Goal: Task Accomplishment & Management: Manage account settings

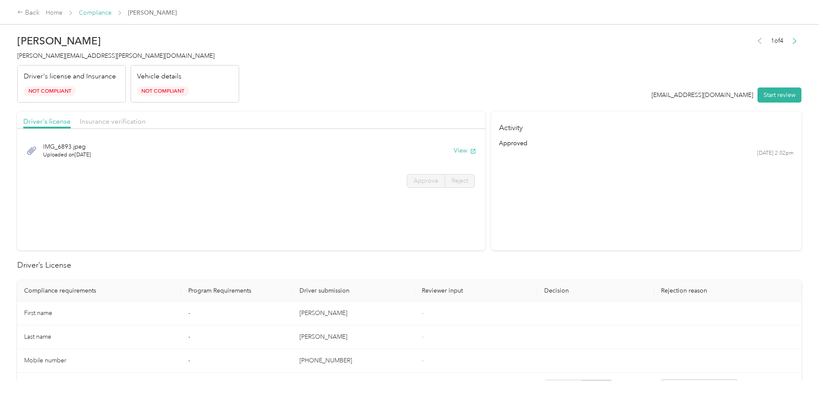
click at [112, 13] on link "Compliance" at bounding box center [95, 12] width 33 height 7
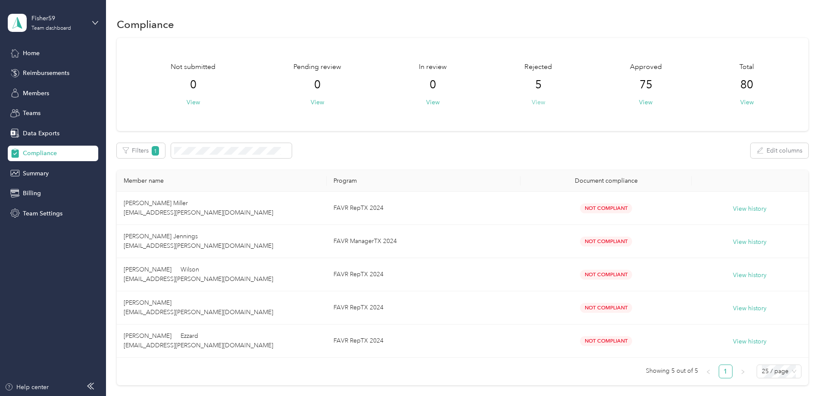
click at [532, 102] on button "View" at bounding box center [538, 102] width 13 height 9
click at [32, 50] on span "Home" at bounding box center [31, 53] width 17 height 9
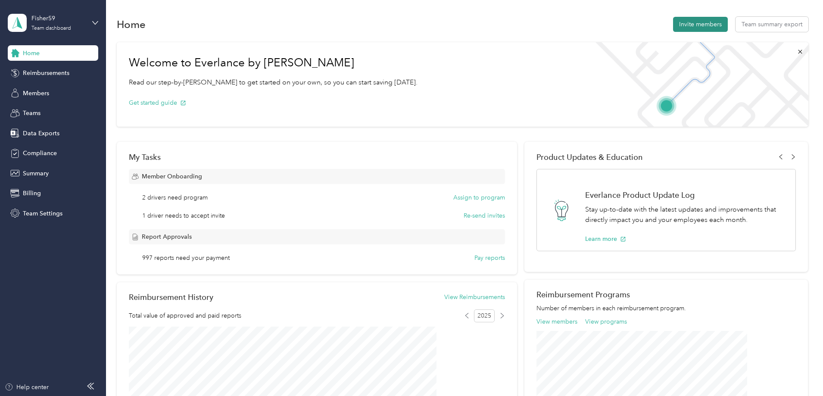
click at [673, 21] on button "Invite members" at bounding box center [700, 24] width 55 height 15
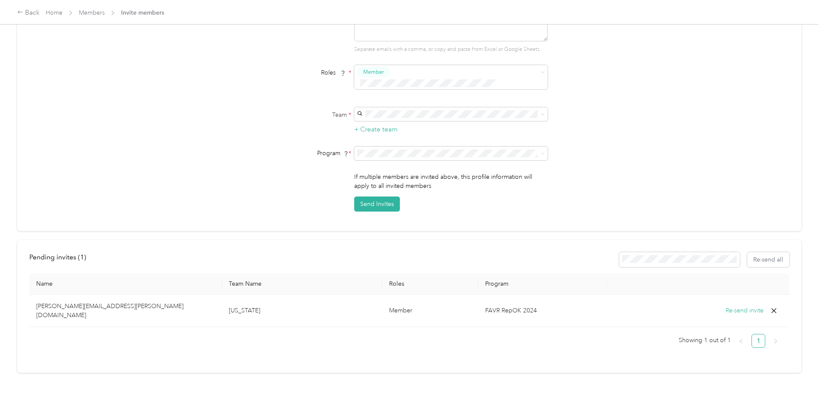
scroll to position [96, 0]
click at [635, 193] on div "Email addresses * Separate emails with a comma, or copy and paste from Excel or…" at bounding box center [409, 107] width 760 height 207
click at [258, 179] on div "If multiple members are invited above, this profile information will apply to a…" at bounding box center [409, 191] width 332 height 39
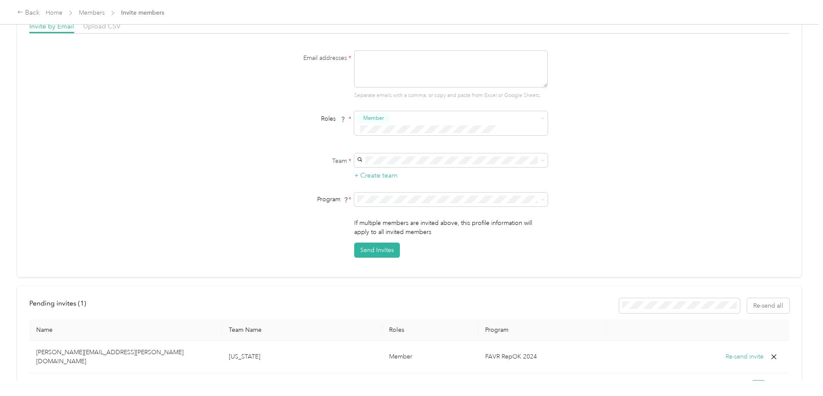
scroll to position [0, 0]
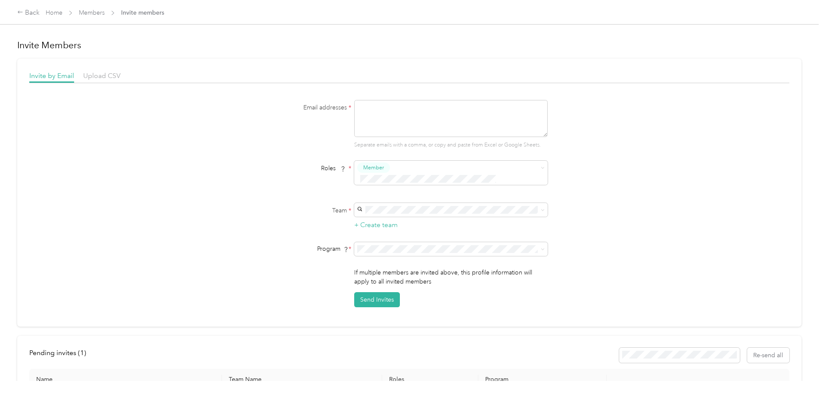
click at [105, 217] on div "Email addresses * Separate emails with a comma, or copy and paste from Excel or…" at bounding box center [409, 203] width 760 height 207
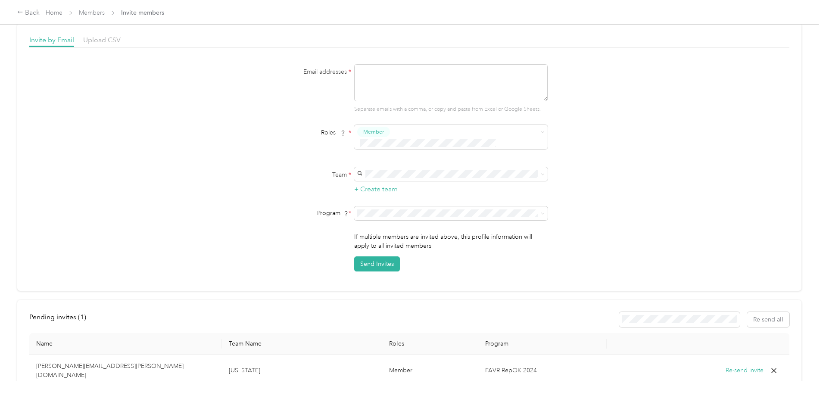
scroll to position [96, 0]
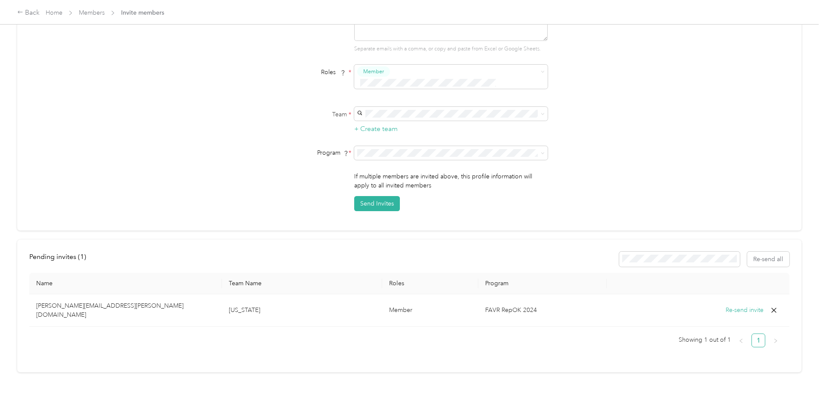
click at [72, 205] on div "Invite Members Invite by Email Upload CSV Email addresses * Separate emails wit…" at bounding box center [409, 190] width 819 height 381
